Goal: Complete application form

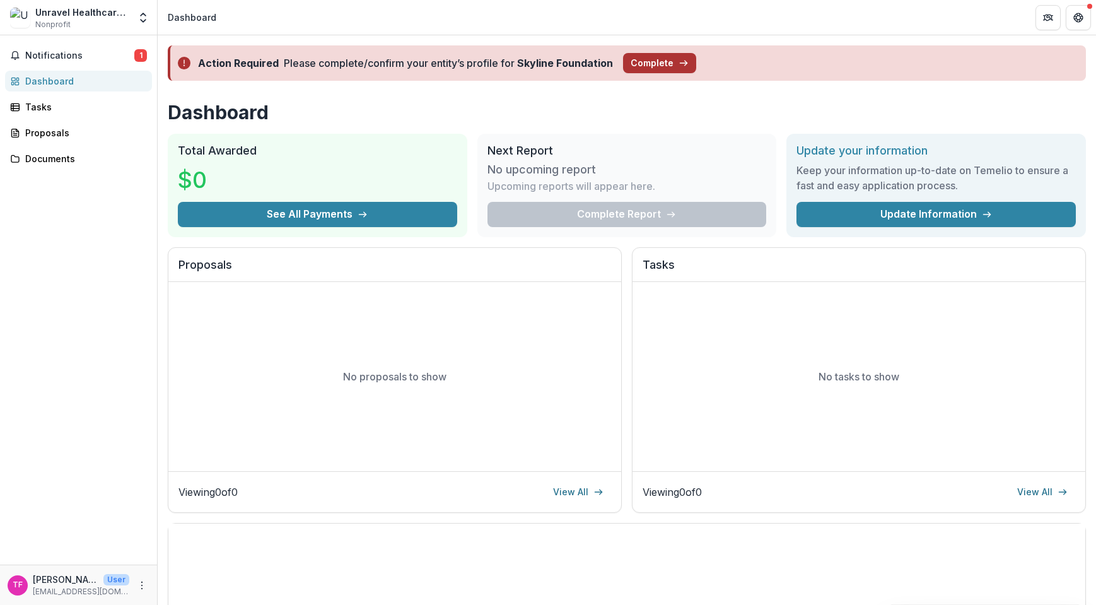
click at [647, 58] on button "Complete" at bounding box center [659, 63] width 73 height 20
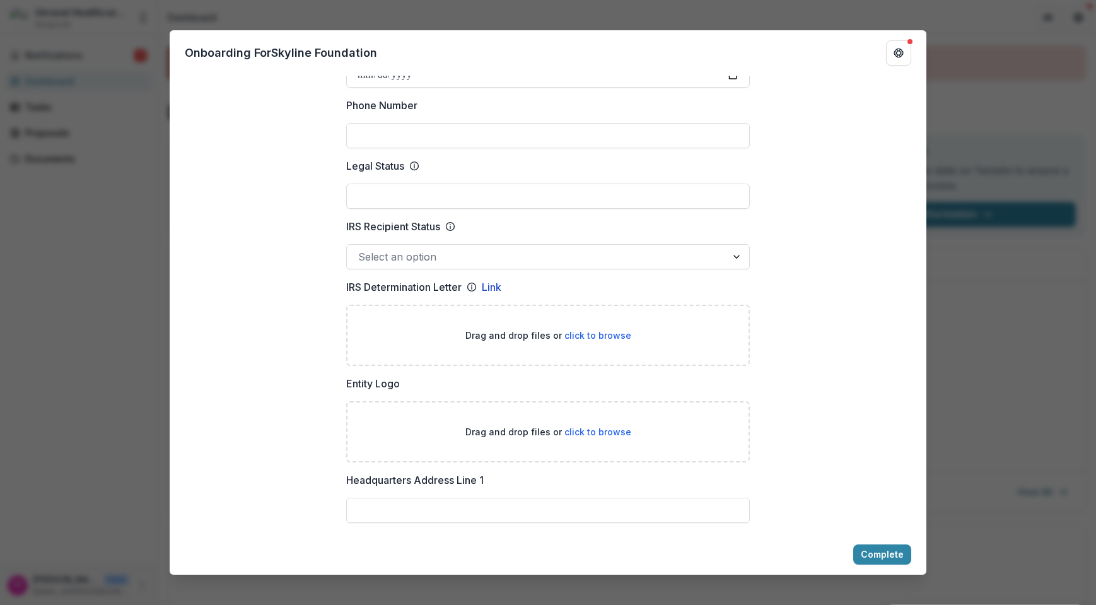
scroll to position [528, 0]
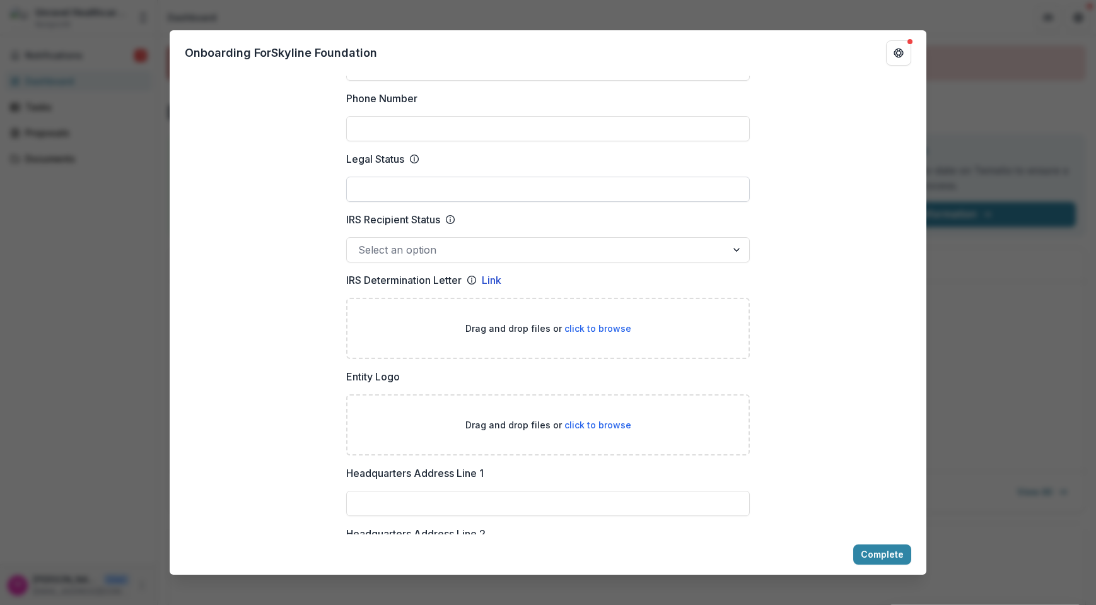
click at [523, 202] on input "Legal Status" at bounding box center [548, 189] width 404 height 25
click at [283, 268] on div "**********" at bounding box center [548, 595] width 757 height 2059
click at [383, 258] on div at bounding box center [536, 250] width 357 height 18
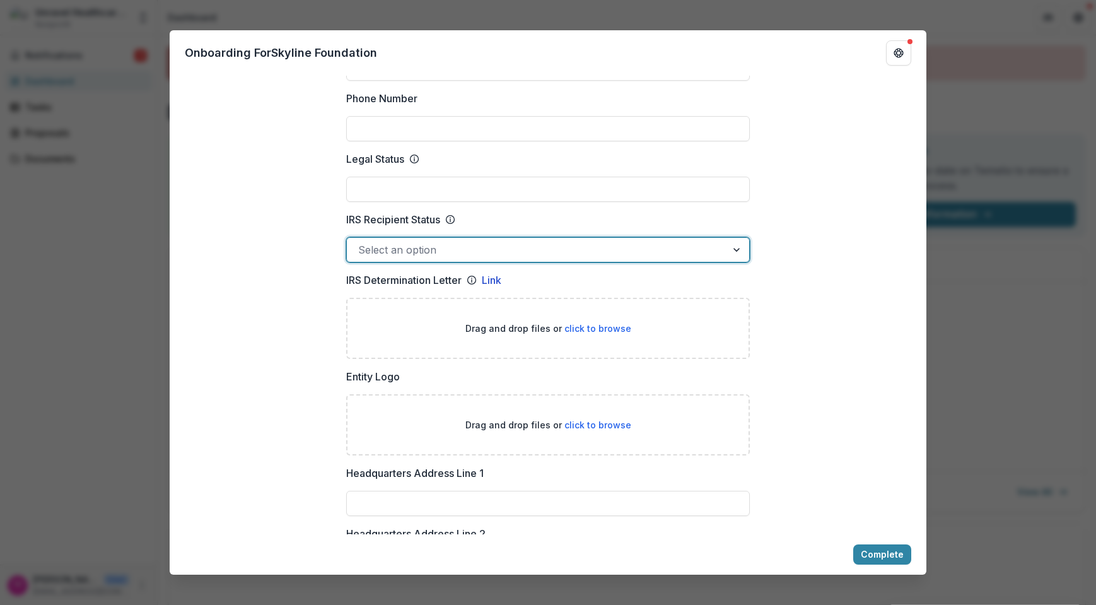
scroll to position [0, 0]
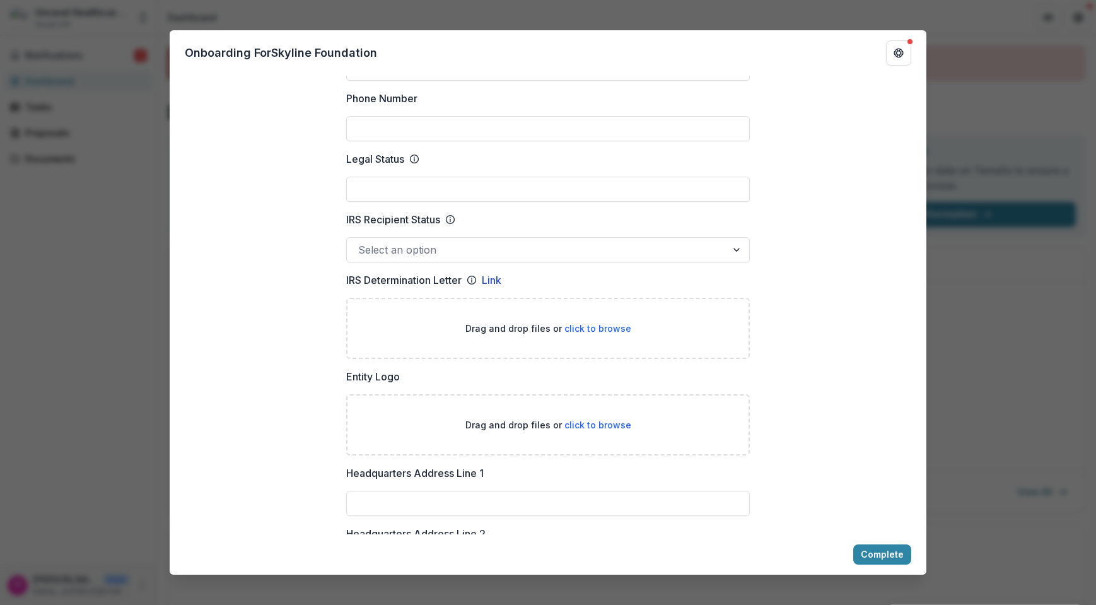
click at [268, 278] on div "**********" at bounding box center [548, 595] width 757 height 2059
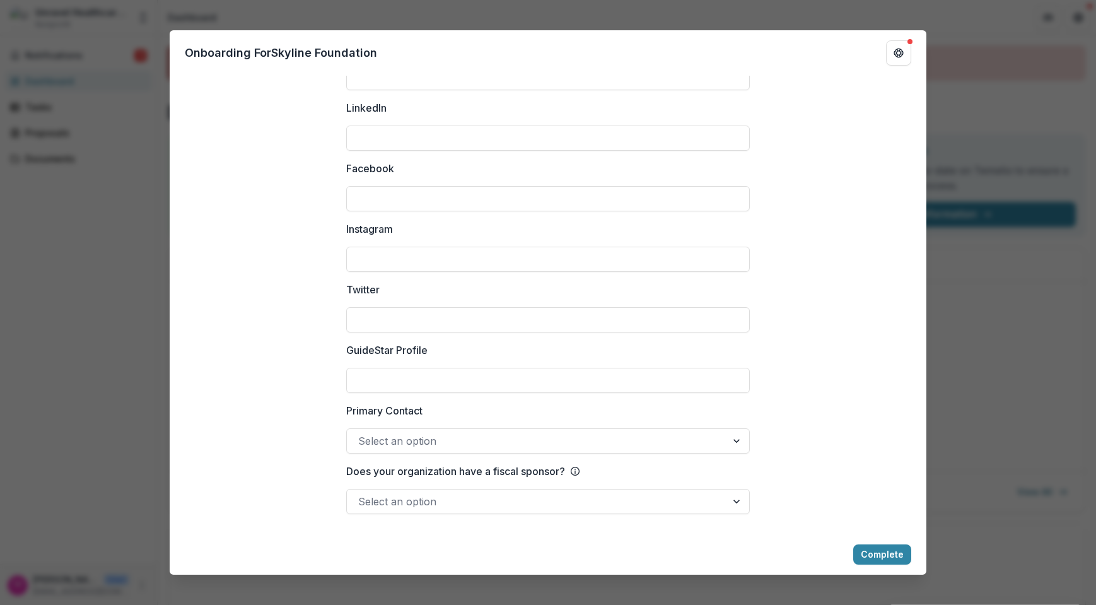
scroll to position [1641, 0]
click at [459, 441] on div at bounding box center [536, 441] width 357 height 18
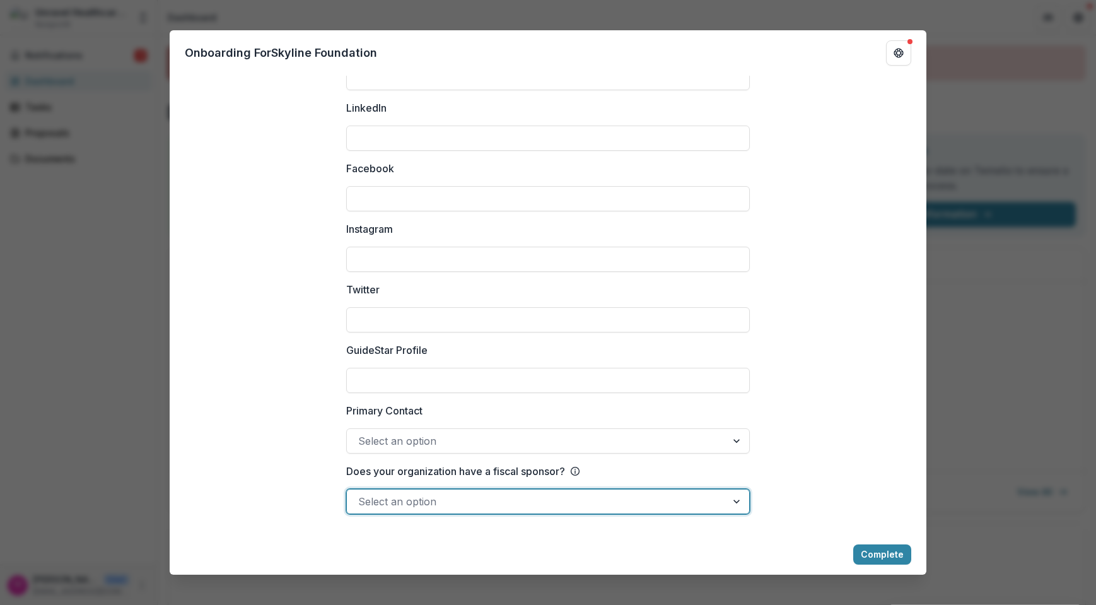
click at [421, 497] on div at bounding box center [536, 501] width 357 height 18
click at [378, 604] on div "Yes" at bounding box center [548, 612] width 1096 height 15
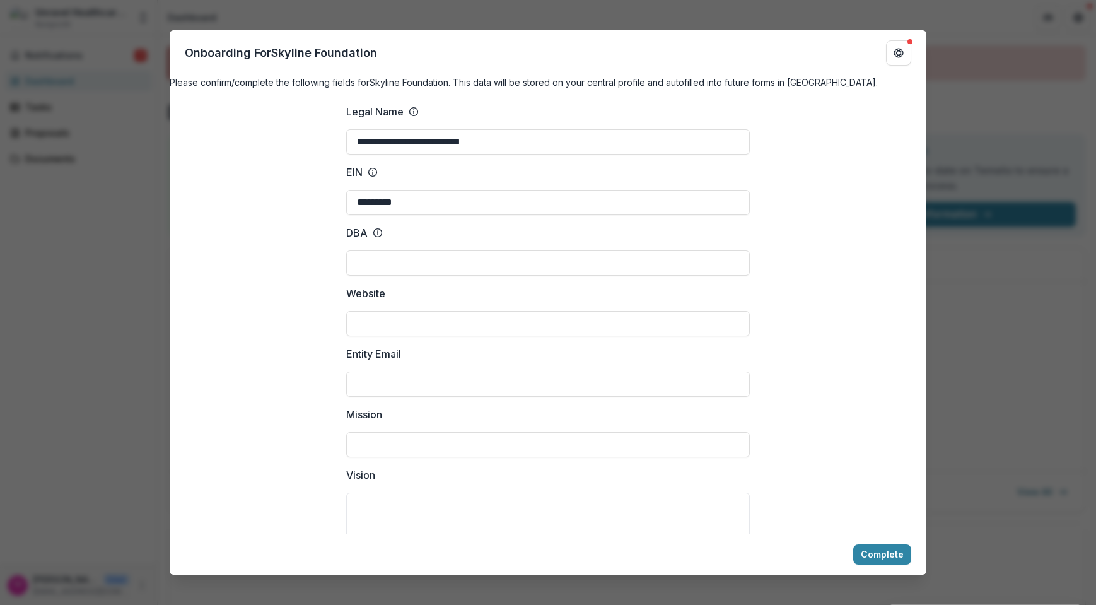
scroll to position [0, 0]
click at [898, 53] on icon "Get Help" at bounding box center [898, 53] width 10 height 10
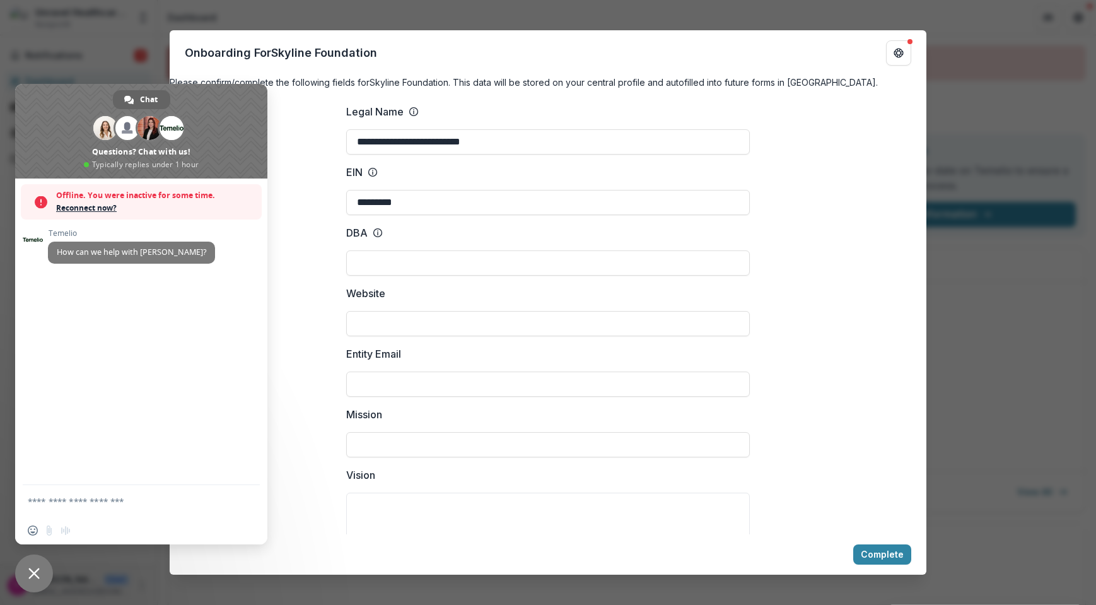
click at [91, 27] on div "**********" at bounding box center [548, 302] width 1096 height 605
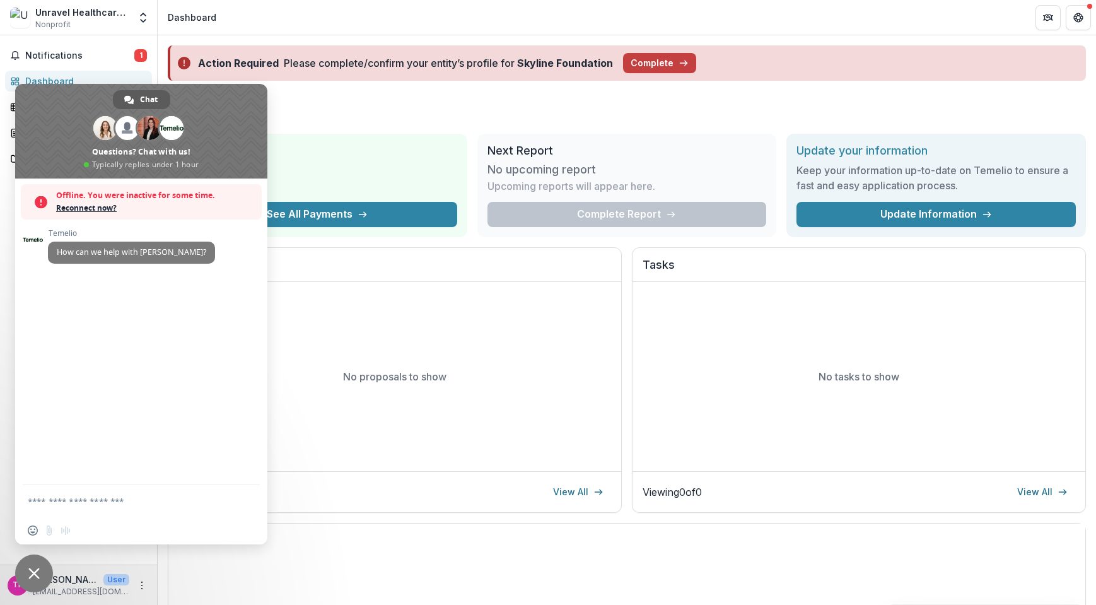
click at [134, 101] on div "Chat" at bounding box center [141, 99] width 57 height 19
click at [35, 571] on span "Close chat" at bounding box center [33, 572] width 11 height 11
